Goal: Task Accomplishment & Management: Use online tool/utility

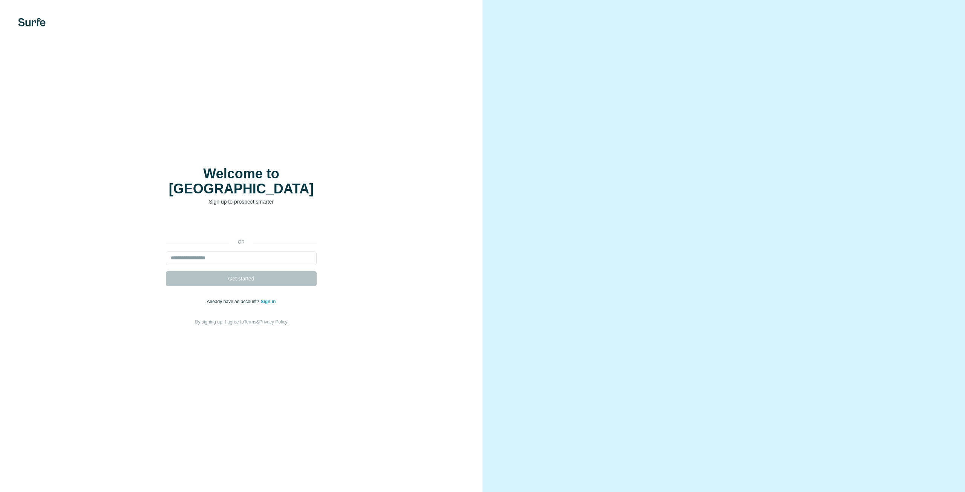
click at [413, 258] on div "or Get started Already have an account? Sign in By signing up, I agree to Terms…" at bounding box center [241, 272] width 453 height 109
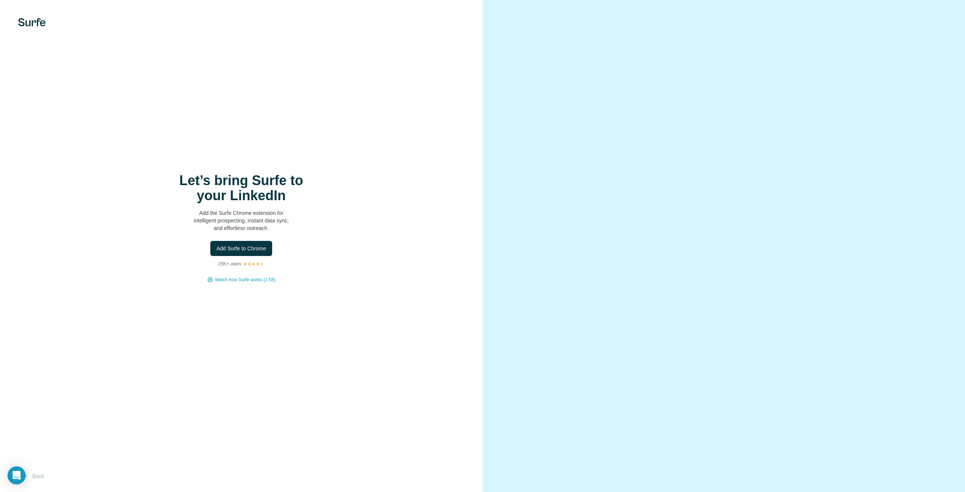
click at [27, 24] on img at bounding box center [32, 22] width 28 height 8
click at [258, 172] on div "Let’s bring Surfe to your LinkedIn Add the Surfe Chrome extension for intellige…" at bounding box center [241, 246] width 483 height 492
click at [37, 479] on button "Back" at bounding box center [33, 476] width 31 height 14
click at [446, 235] on div "Let’s bring Surfe to your LinkedIn Add the Surfe Chrome extension for intellige…" at bounding box center [241, 228] width 453 height 110
click at [247, 282] on span "Watch how Surfe works (1:58)" at bounding box center [245, 279] width 60 height 7
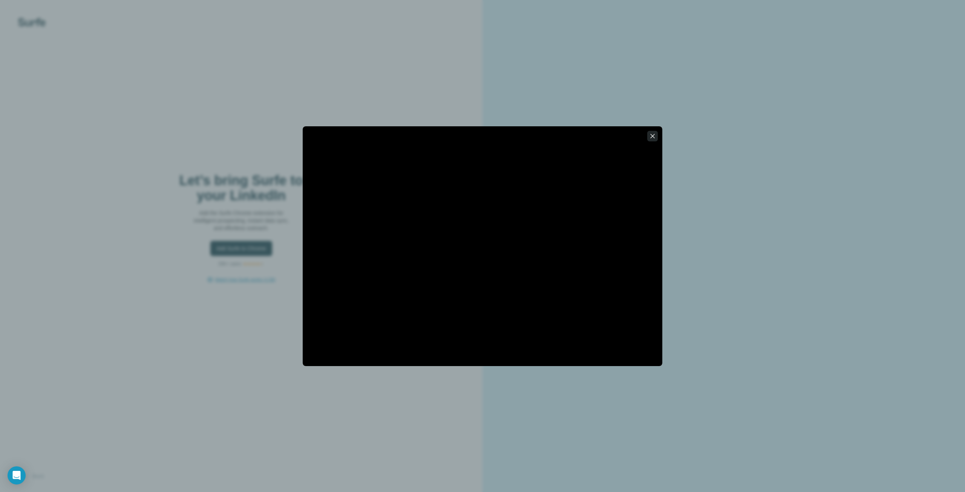
click at [651, 135] on icon "button" at bounding box center [653, 136] width 8 height 8
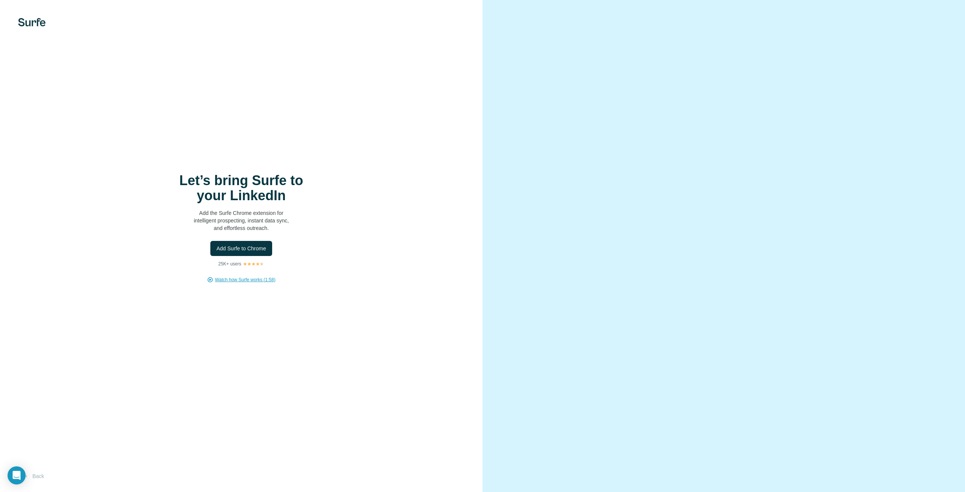
click at [328, 252] on div "Add Surfe to Chrome" at bounding box center [241, 248] width 453 height 15
click at [45, 19] on img at bounding box center [32, 22] width 28 height 8
click at [38, 474] on button "Back" at bounding box center [33, 476] width 31 height 14
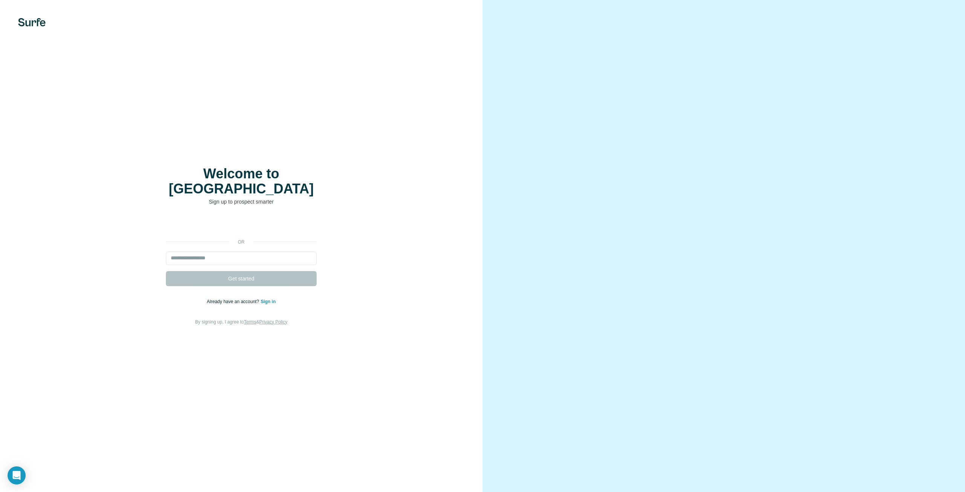
click at [270, 299] on link "Sign in" at bounding box center [268, 301] width 15 height 5
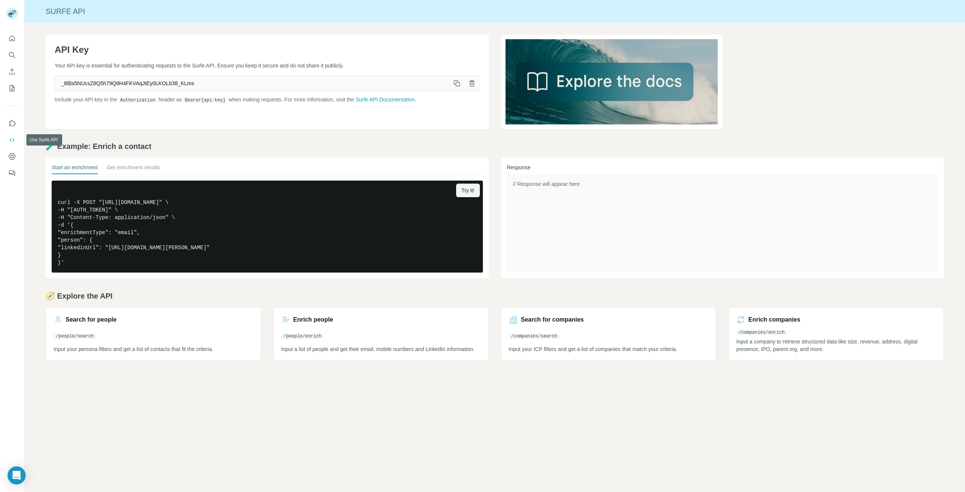
click at [9, 144] on button "Use Surfe API" at bounding box center [12, 140] width 12 height 14
click at [13, 73] on icon "Enrich CSV" at bounding box center [12, 72] width 8 height 8
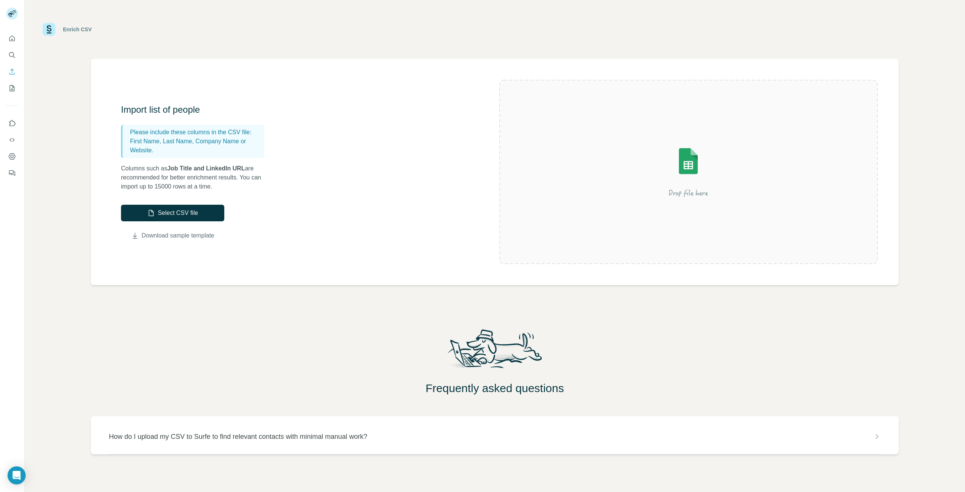
click at [170, 231] on link "Download sample template" at bounding box center [178, 235] width 73 height 9
click at [182, 238] on link "Download sample template" at bounding box center [178, 235] width 73 height 9
click at [436, 11] on div "Enrich CSV" at bounding box center [495, 29] width 941 height 59
click at [198, 217] on button "Select CSV file" at bounding box center [172, 213] width 103 height 17
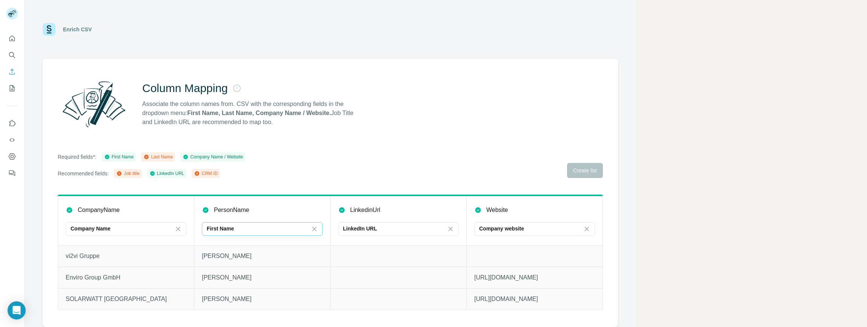
click at [244, 229] on div "First Name" at bounding box center [258, 229] width 102 height 8
click at [701, 172] on main "Enrich CSV Column Mapping Associate the column names from. CSV with the corresp…" at bounding box center [446, 163] width 842 height 327
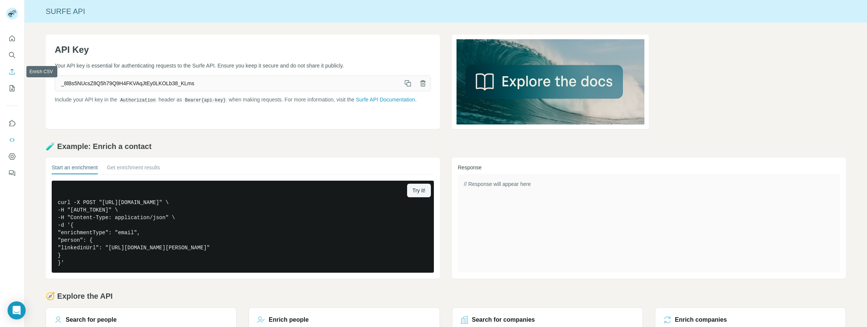
click at [11, 71] on icon "Enrich CSV" at bounding box center [12, 72] width 8 height 8
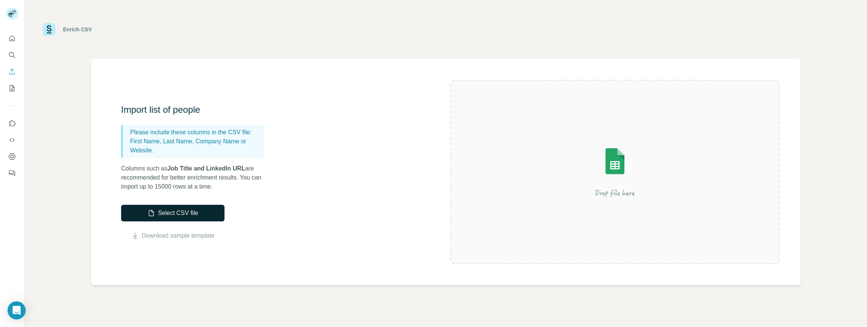
click at [148, 206] on button "Select CSV file" at bounding box center [172, 213] width 103 height 17
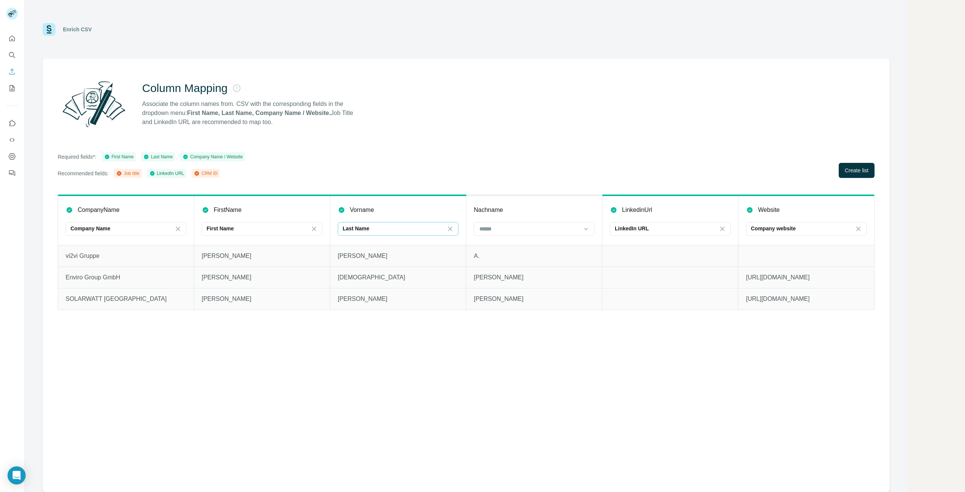
click at [366, 229] on p "Last Name" at bounding box center [356, 229] width 27 height 8
click at [453, 230] on icon at bounding box center [450, 229] width 8 height 8
click at [317, 228] on icon at bounding box center [314, 229] width 8 height 8
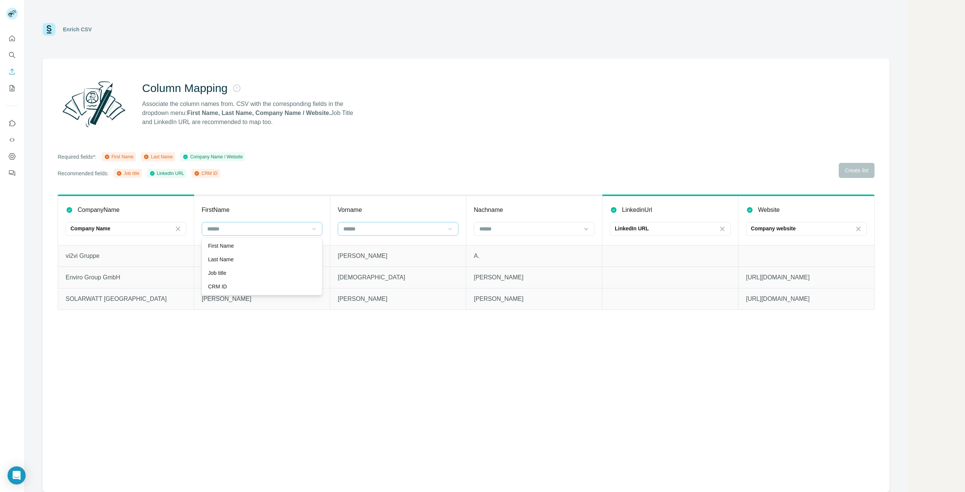
click at [377, 229] on input at bounding box center [394, 229] width 102 height 8
click at [373, 246] on div "First Name" at bounding box center [398, 246] width 108 height 8
click at [502, 228] on input at bounding box center [530, 229] width 102 height 8
click at [506, 246] on p "Last Name" at bounding box center [493, 246] width 26 height 8
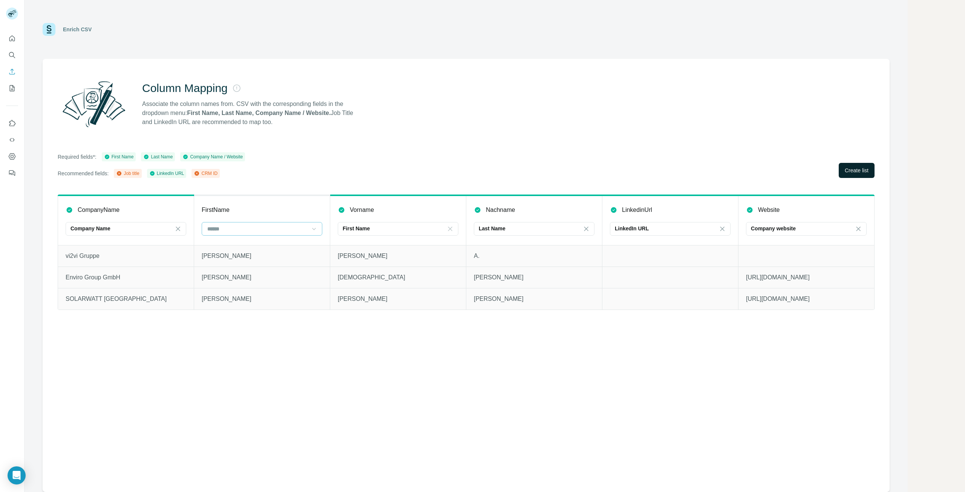
click at [860, 168] on span "Create list" at bounding box center [857, 171] width 24 height 8
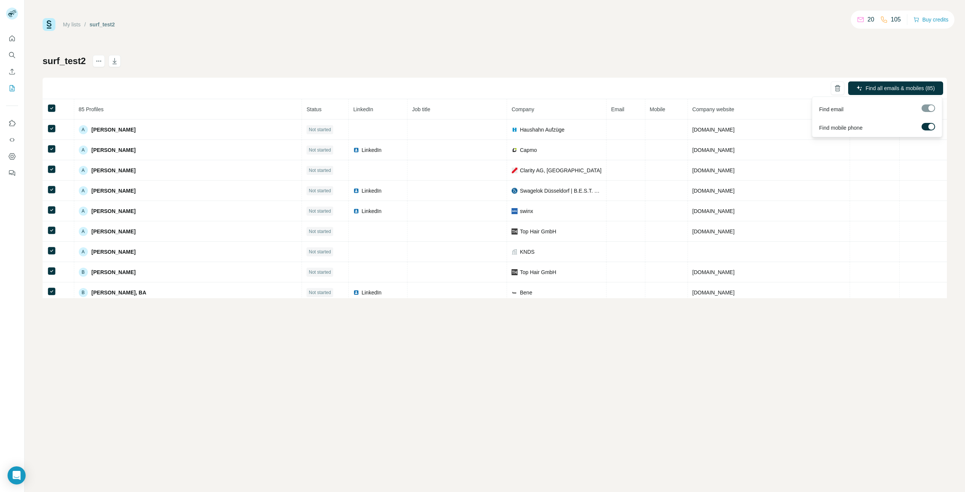
click at [931, 109] on div at bounding box center [929, 108] width 14 height 8
click at [933, 109] on div at bounding box center [929, 108] width 14 height 8
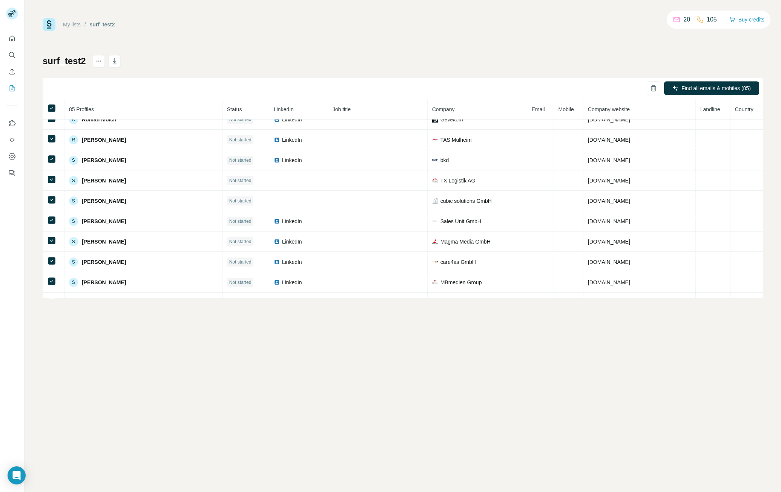
scroll to position [1552, 0]
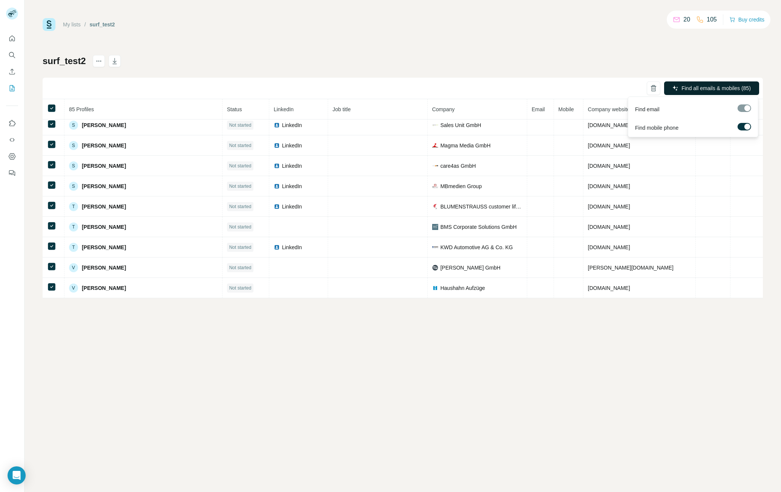
click at [733, 88] on span "Find all emails & mobiles (85)" at bounding box center [715, 88] width 69 height 8
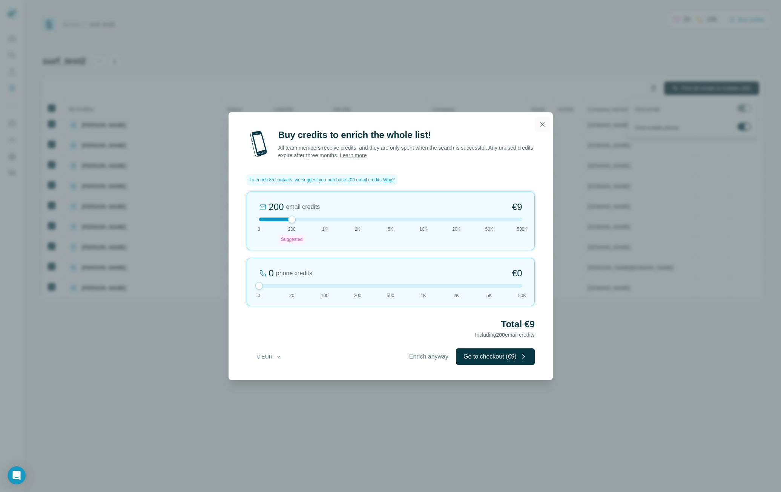
click at [537, 122] on button "button" at bounding box center [542, 124] width 15 height 15
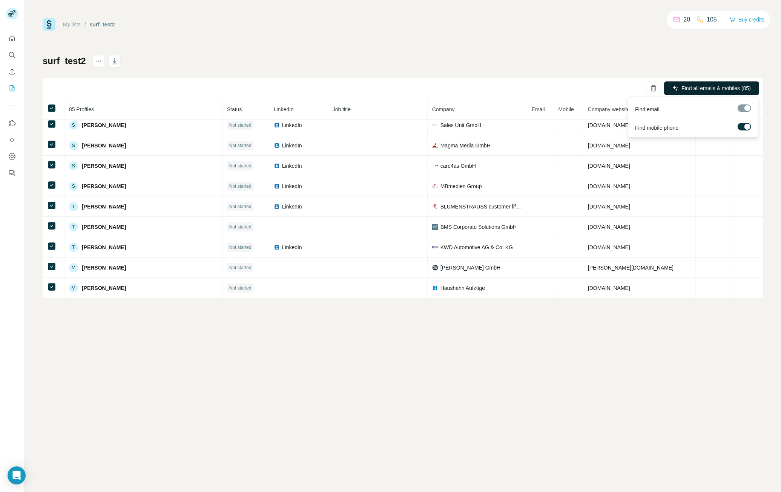
click at [775, 88] on div "My lists / surf_test2 20 105 Buy credits surf_test2 Find all emails & mobiles (…" at bounding box center [403, 246] width 756 height 492
click at [746, 110] on div at bounding box center [745, 108] width 14 height 8
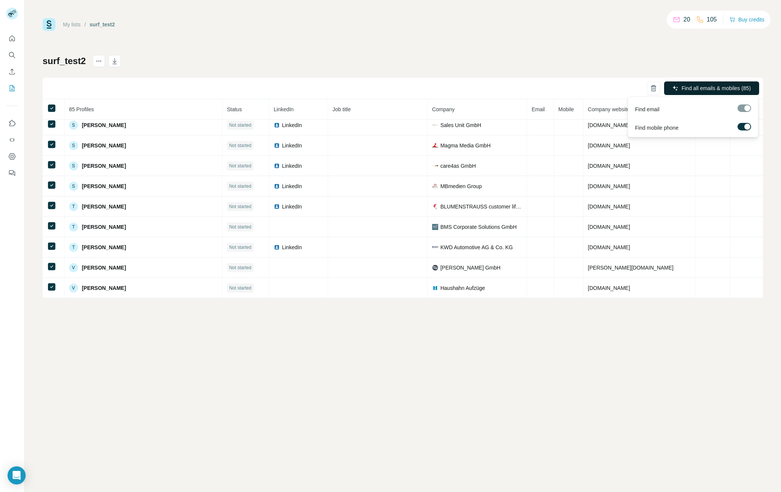
click at [746, 110] on div at bounding box center [745, 108] width 14 height 8
click at [739, 87] on span "Find all emails & mobiles (85)" at bounding box center [715, 88] width 69 height 8
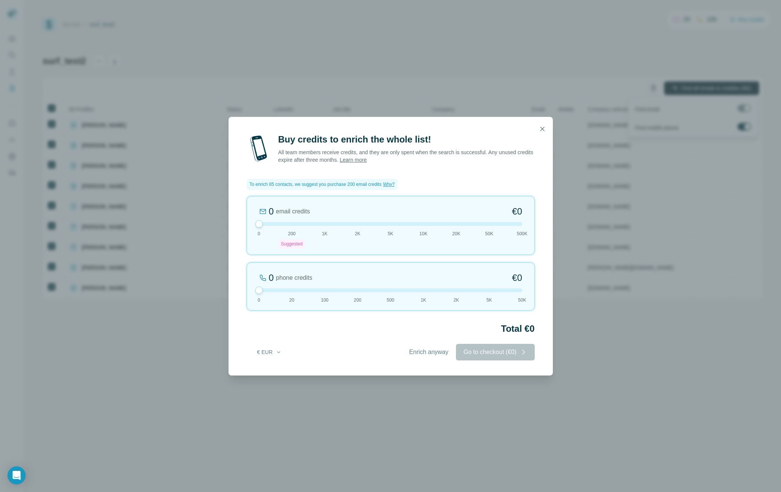
drag, startPoint x: 292, startPoint y: 223, endPoint x: 221, endPoint y: 227, distance: 71.0
click at [221, 227] on div "Buy credits to enrich the whole list! All team members receive credits, and the…" at bounding box center [390, 246] width 781 height 492
click at [488, 355] on div "Enrich anyway Go to checkout (€0)" at bounding box center [468, 352] width 133 height 17
click at [431, 353] on span "Enrich anyway" at bounding box center [428, 352] width 39 height 9
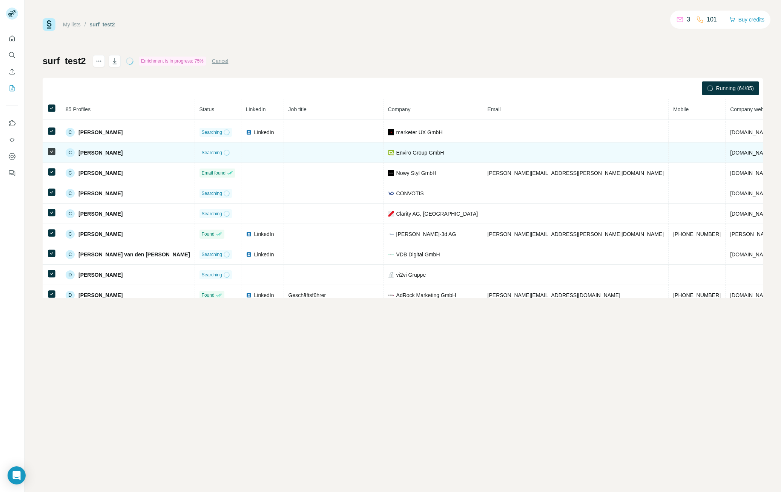
scroll to position [226, 0]
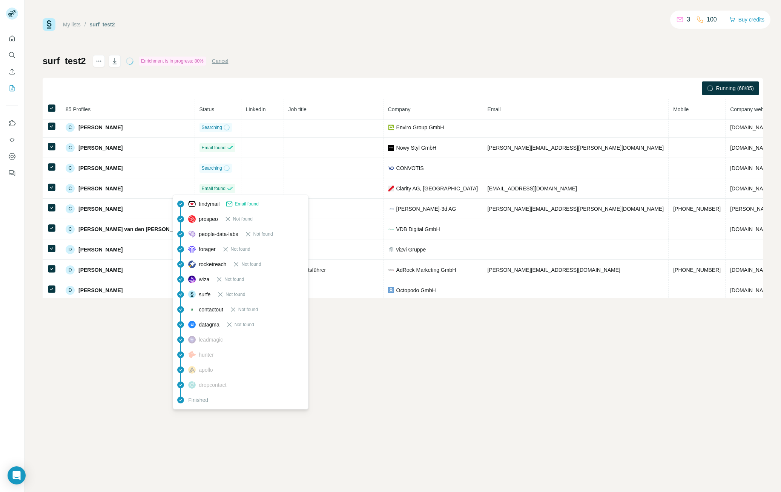
click at [398, 366] on div "My lists / surf_test2 3 100 Buy credits surf_test2 Enrichment is in progress: 8…" at bounding box center [403, 246] width 756 height 492
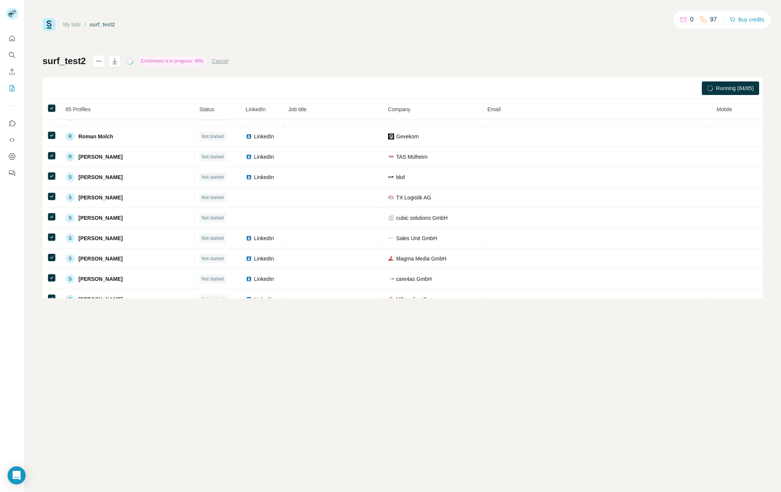
scroll to position [1552, 0]
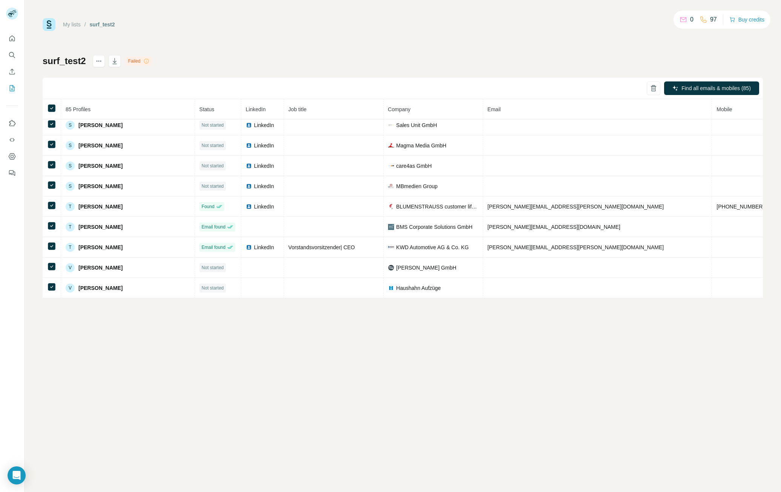
click at [149, 60] on icon at bounding box center [146, 61] width 6 height 6
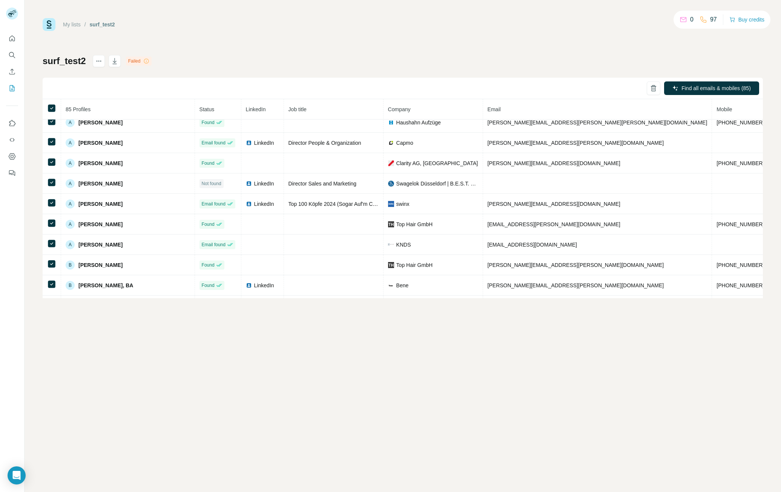
scroll to position [0, 0]
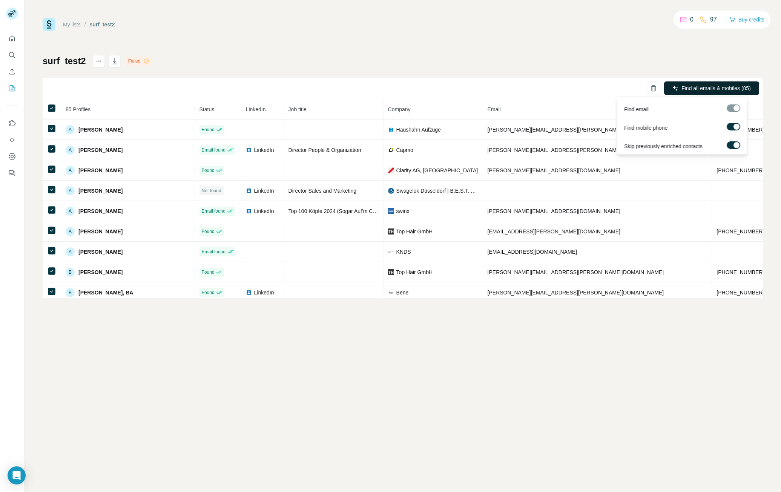
click at [696, 84] on button "Find all emails & mobiles (85)" at bounding box center [711, 88] width 95 height 14
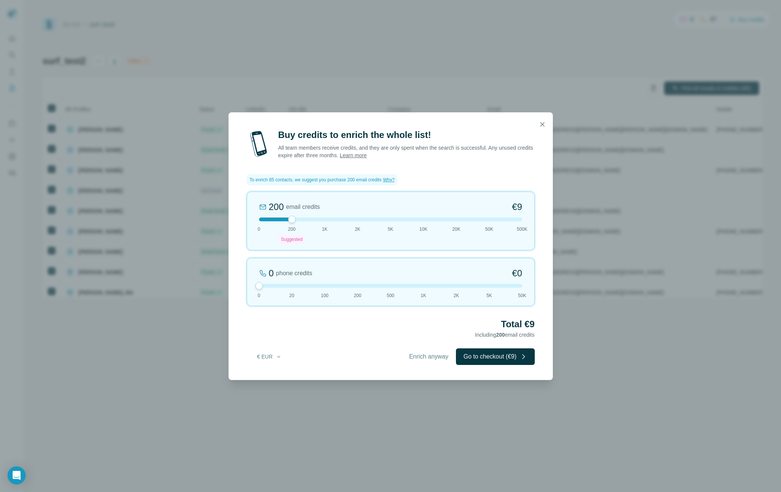
drag, startPoint x: 287, startPoint y: 225, endPoint x: 192, endPoint y: 226, distance: 94.7
click at [192, 226] on div "Buy credits to enrich the whole list! All team members receive credits, and the…" at bounding box center [390, 246] width 781 height 492
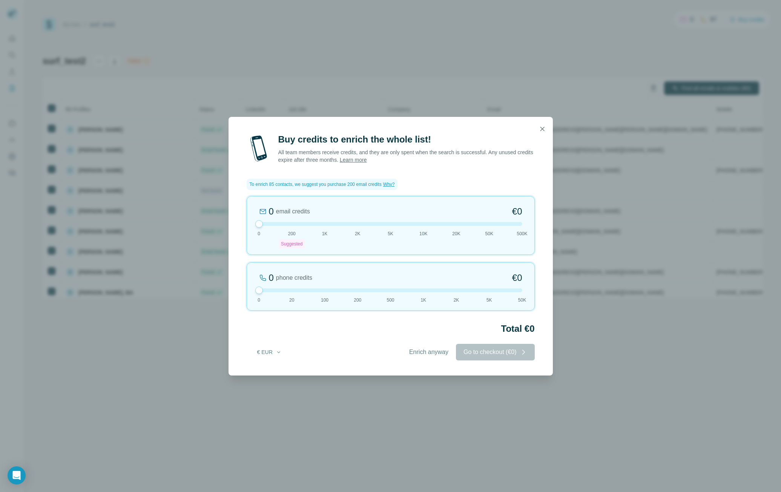
drag, startPoint x: 284, startPoint y: 219, endPoint x: 219, endPoint y: 216, distance: 65.3
click at [219, 216] on div "Buy credits to enrich the whole list! All team members receive credits, and the…" at bounding box center [390, 246] width 781 height 492
click at [431, 353] on span "Enrich anyway" at bounding box center [428, 352] width 39 height 9
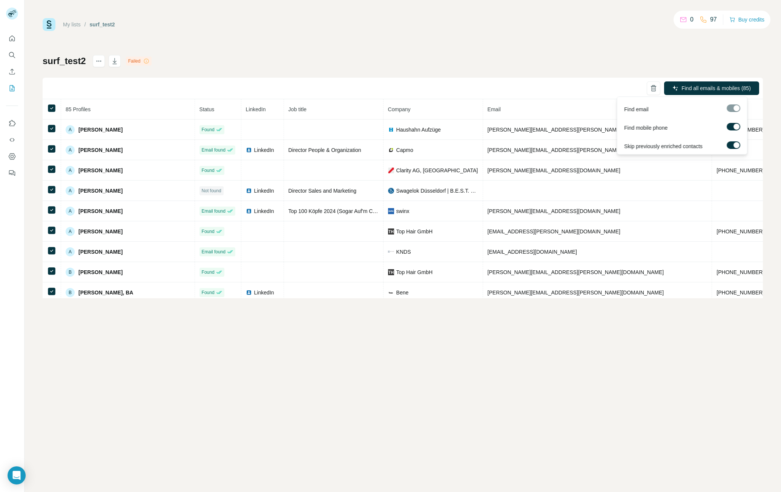
click at [733, 113] on div at bounding box center [734, 108] width 14 height 9
click at [735, 104] on div "Find email" at bounding box center [682, 107] width 127 height 18
click at [733, 107] on div at bounding box center [734, 108] width 14 height 8
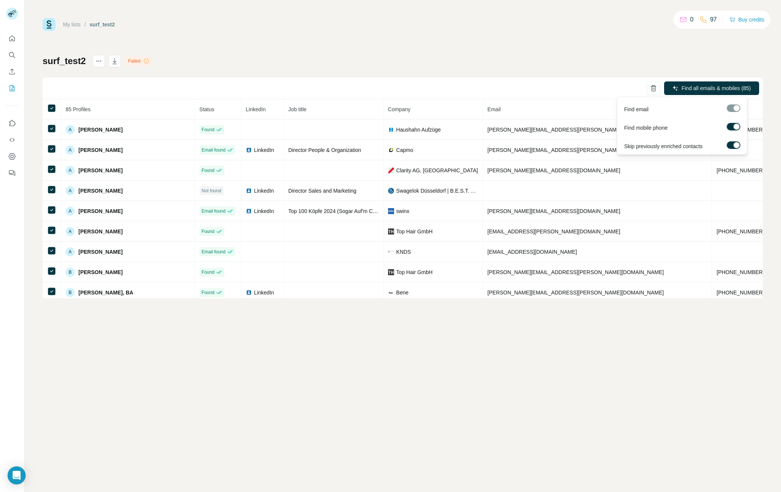
click at [733, 107] on div at bounding box center [734, 108] width 14 height 8
click at [489, 27] on div "My lists / surf_test2 0 97 Buy credits" at bounding box center [403, 24] width 720 height 13
click at [105, 60] on div at bounding box center [107, 61] width 28 height 12
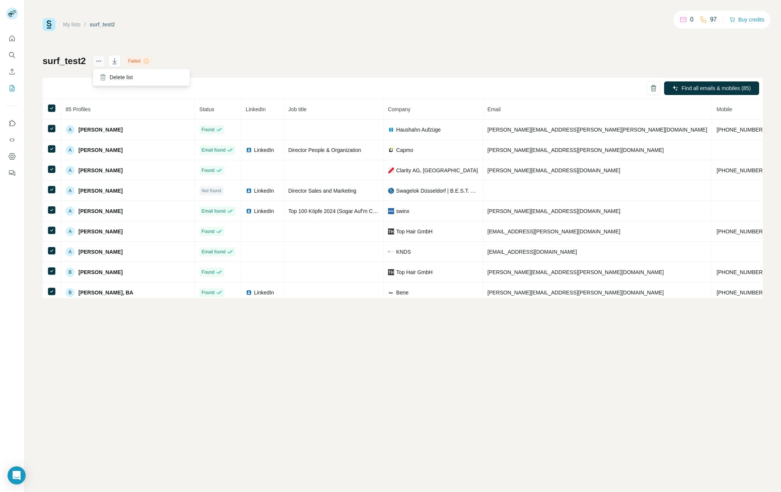
click at [101, 61] on icon "actions" at bounding box center [100, 61] width 1 height 1
click at [217, 44] on div "My lists / surf_test2 0 97 Buy credits surf_test2 Failed Find all emails & mobi…" at bounding box center [403, 158] width 720 height 280
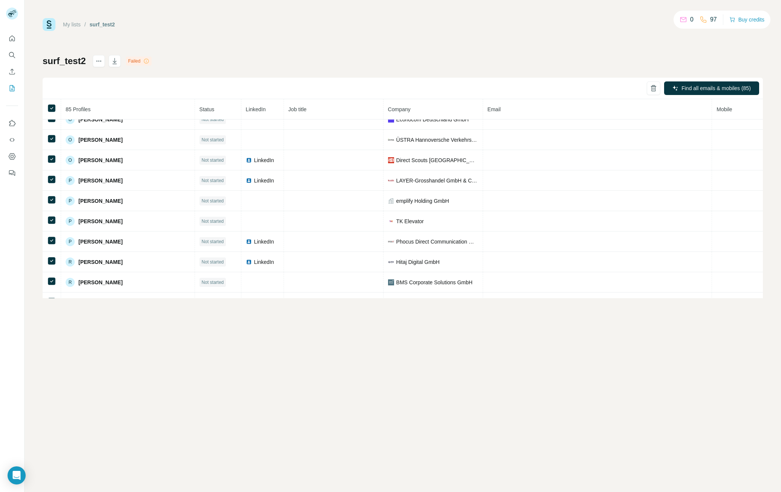
scroll to position [1552, 0]
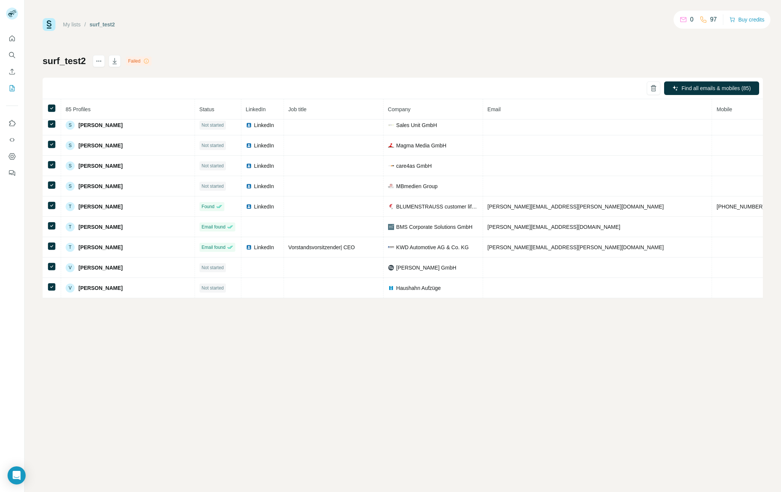
click at [19, 75] on div at bounding box center [12, 103] width 24 height 153
click at [14, 72] on icon "Enrich CSV" at bounding box center [12, 72] width 8 height 8
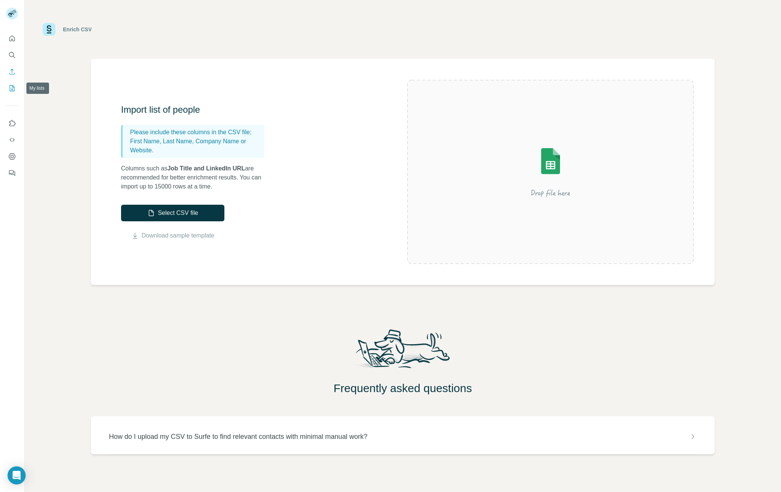
click at [13, 88] on icon "My lists" at bounding box center [12, 88] width 8 height 8
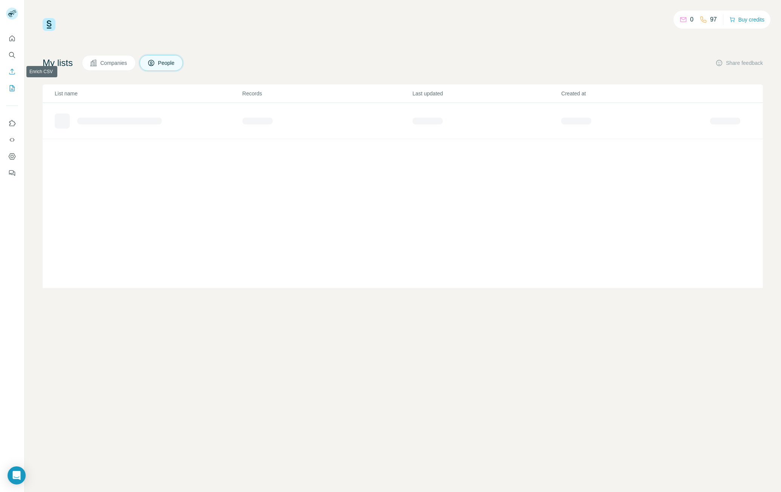
click at [15, 67] on button "Enrich CSV" at bounding box center [12, 72] width 12 height 14
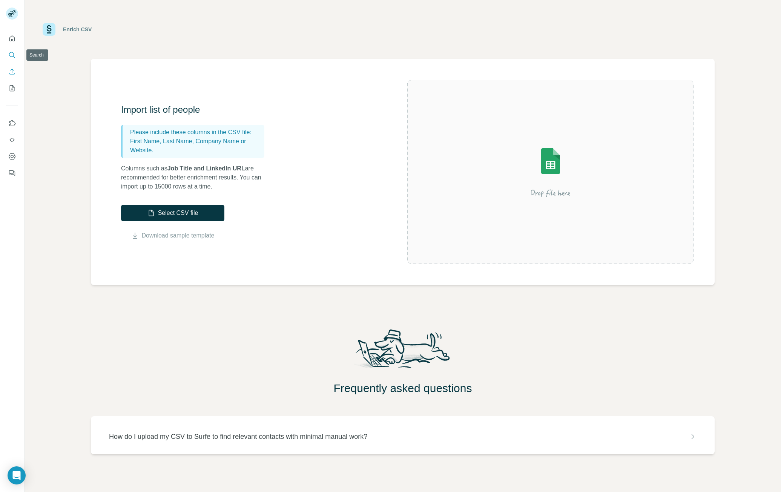
click at [10, 56] on icon "Search" at bounding box center [11, 54] width 5 height 5
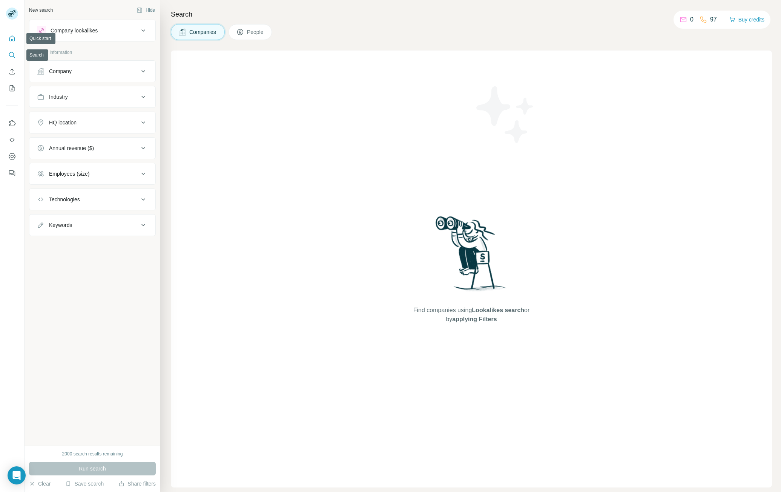
click at [8, 40] on button "Quick start" at bounding box center [12, 39] width 12 height 14
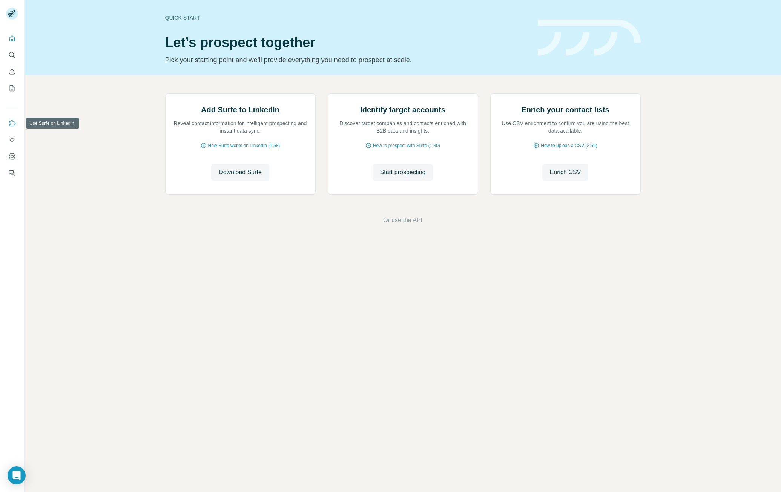
click at [15, 117] on button "Use Surfe on LinkedIn" at bounding box center [12, 124] width 12 height 14
click at [10, 159] on icon "Dashboard" at bounding box center [12, 156] width 7 height 6
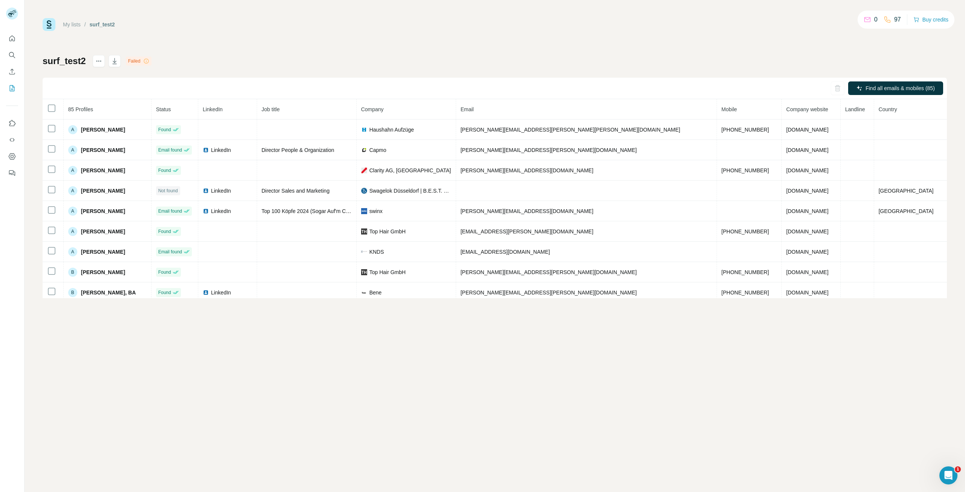
click at [66, 342] on div "My lists / surf_test2 0 97 Buy credits surf_test2 Failed Find all emails & mobi…" at bounding box center [495, 246] width 941 height 492
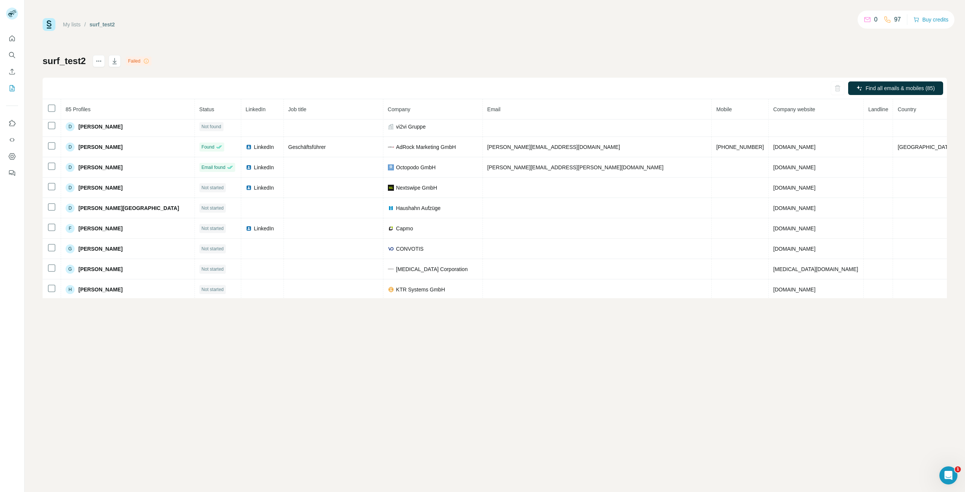
scroll to position [377, 0]
